Goal: Information Seeking & Learning: Learn about a topic

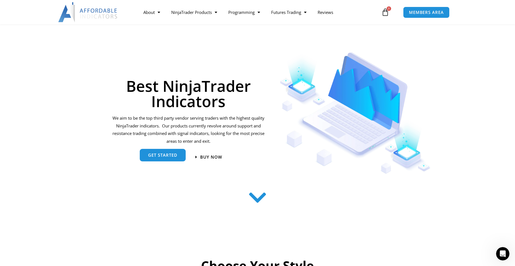
click at [168, 155] on span "get started" at bounding box center [162, 155] width 29 height 4
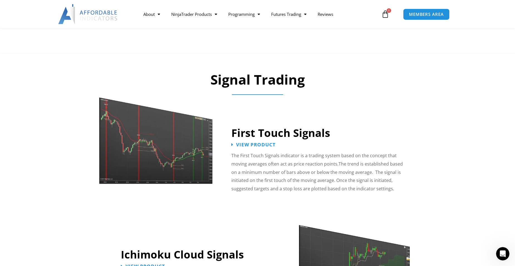
scroll to position [810, 0]
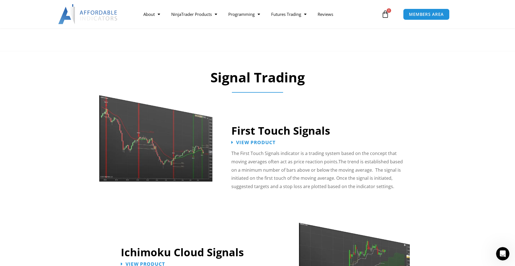
click at [170, 150] on img at bounding box center [156, 133] width 115 height 99
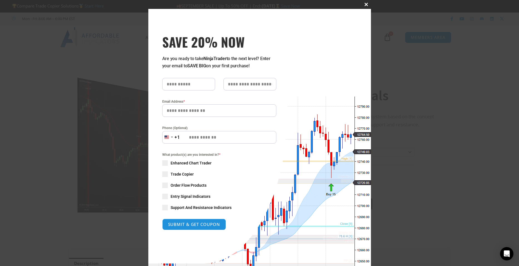
click at [364, 3] on button "Close this module" at bounding box center [366, 4] width 9 height 9
